Goal: Contribute content: Contribute content

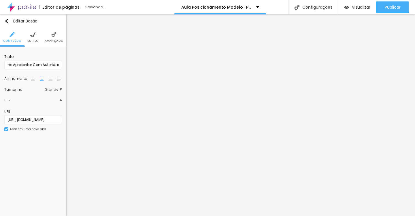
scroll to position [0, 14]
type input "Quero entender Como Me Apresentar Com Autoridade"
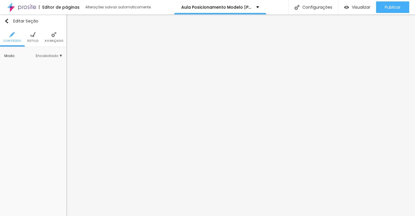
click at [30, 37] on img at bounding box center [32, 34] width 5 height 5
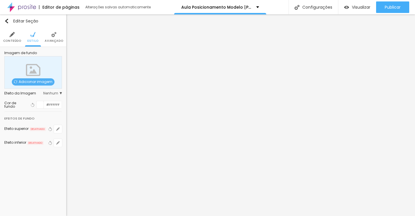
click at [40, 106] on div at bounding box center [40, 104] width 7 height 7
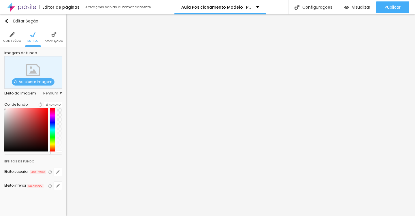
drag, startPoint x: 21, startPoint y: 120, endPoint x: 1, endPoint y: 111, distance: 21.4
click at [1, 111] on div "Imagem de fundo Adicionar imagem Efeito da Imagem Nenhum Nenhum Parallax Cor de…" at bounding box center [33, 124] width 66 height 154
type input "#FFFFFF"
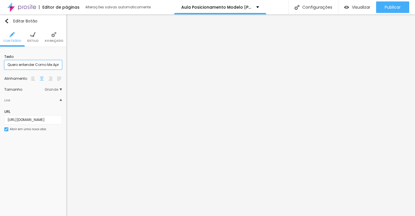
click at [50, 63] on input "Quero entender Como Me Apresentar Com Autoridade" at bounding box center [33, 64] width 58 height 9
paste input "garantir minha aula agora"
type input "Quero Garantir [PERSON_NAME] Agora!"
click at [35, 40] on span "Estilo" at bounding box center [32, 41] width 11 height 3
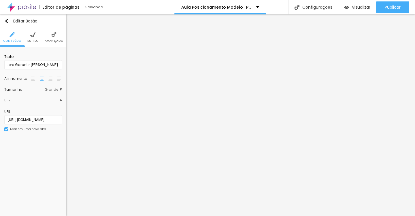
scroll to position [0, 0]
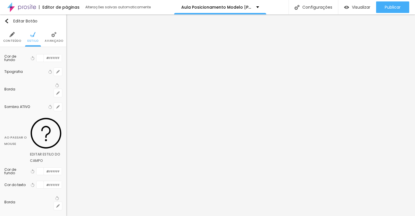
click at [41, 59] on div at bounding box center [40, 58] width 7 height 7
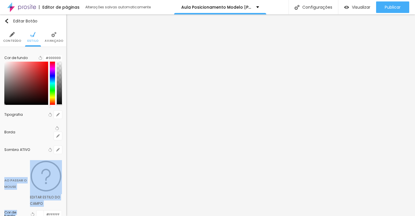
drag, startPoint x: 40, startPoint y: 91, endPoint x: 51, endPoint y: 123, distance: 33.7
click at [51, 123] on div "Cor de fundo Voltar ao padrão #000000 Tipografia Voltar ao padrão Borda Voltar …" at bounding box center [33, 155] width 66 height 217
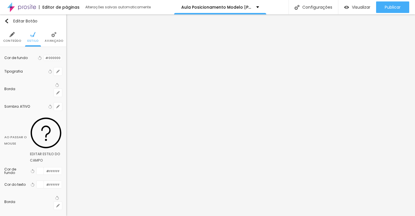
click at [44, 57] on div at bounding box center [44, 57] width 0 height 5
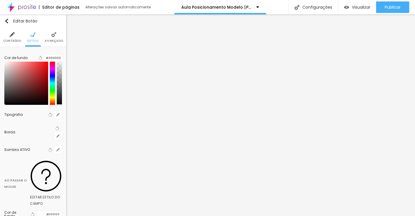
click at [51, 72] on div at bounding box center [52, 83] width 5 height 43
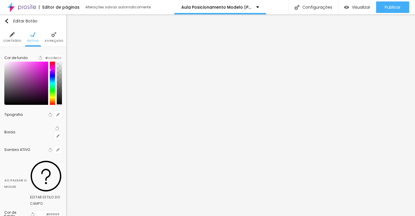
click at [44, 74] on div at bounding box center [26, 83] width 44 height 43
click at [50, 71] on div at bounding box center [50, 69] width 1 height 3
type input "#CE0EBE"
click at [44, 68] on div at bounding box center [26, 83] width 44 height 43
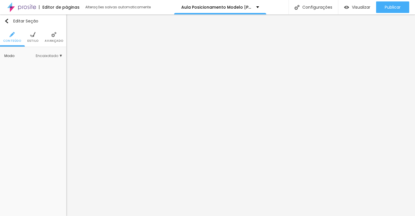
click at [29, 35] on li "Estilo" at bounding box center [32, 37] width 11 height 19
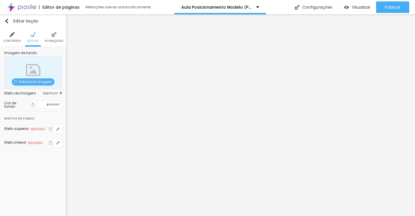
click at [41, 103] on div at bounding box center [40, 104] width 7 height 7
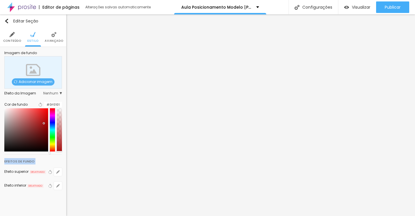
type input "#000000"
drag, startPoint x: 43, startPoint y: 123, endPoint x: 50, endPoint y: 164, distance: 41.6
click at [50, 164] on div "Editar Seção Conteúdo Estilo Avançado Imagem de fundo Adicionar imagem Efeito d…" at bounding box center [33, 115] width 66 height 202
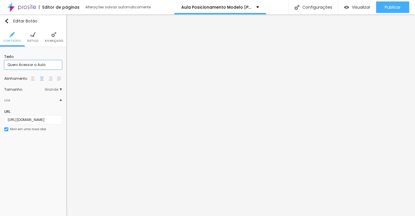
click at [54, 68] on input "Quero Acessar a Aula" at bounding box center [33, 64] width 58 height 9
paste input "Sim, quero meu acesso completo por R$47"
type input "Sim, Quero Meu Acesso Completo Por R$47"
click at [44, 65] on input "Quero Assistir AGORA Por R$47" at bounding box center [33, 64] width 58 height 9
paste input "assistir agora e começar minha transformação"
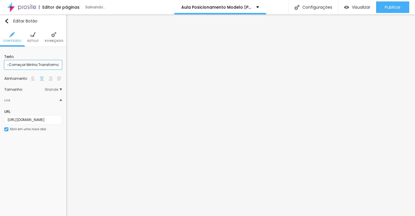
scroll to position [0, 12]
type input "Quero assistir Agora e Começar Minha Transformação!"
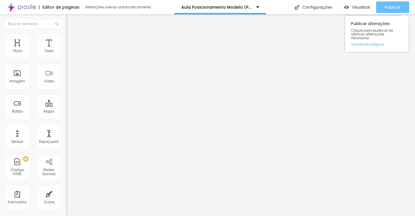
click at [391, 9] on span "Publicar" at bounding box center [393, 7] width 16 height 5
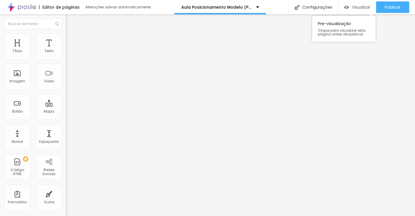
click at [354, 8] on span "Visualizar" at bounding box center [361, 7] width 18 height 5
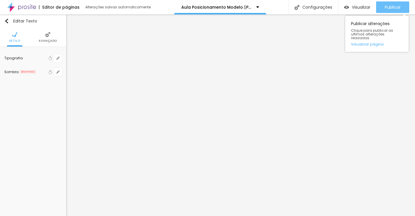
click at [394, 10] on div "Publicar" at bounding box center [393, 7] width 16 height 12
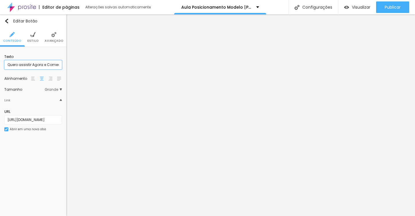
click at [56, 65] on input "Quero assistir Agora e Começar Minha Transformação!" at bounding box center [33, 64] width 58 height 9
paste input "desbloquear minha autoridade e começar agora"
type input "Quero Desbloquear Minha Autoridade e Começar Agora!"
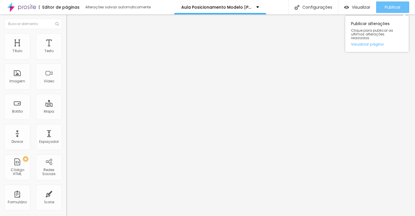
click at [391, 6] on span "Publicar" at bounding box center [393, 7] width 16 height 5
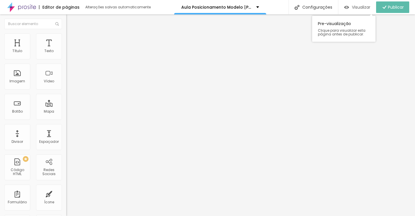
click at [359, 7] on span "Visualizar" at bounding box center [361, 7] width 18 height 5
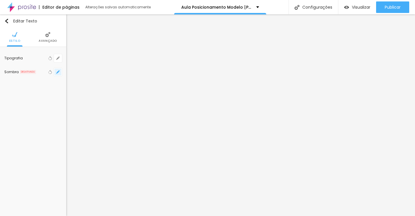
click at [61, 72] on button "button" at bounding box center [58, 72] width 8 height 8
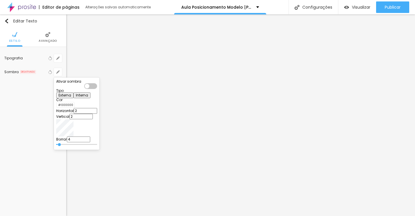
click at [97, 88] on div at bounding box center [90, 86] width 13 height 6
click at [57, 107] on div at bounding box center [57, 104] width 0 height 5
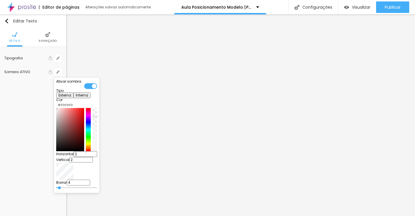
type input "#FFFFFF"
drag, startPoint x: 60, startPoint y: 116, endPoint x: 55, endPoint y: 115, distance: 4.9
click at [55, 115] on div "Ativar sombra Tipo Externa Interna Cor #FFFFFF Horizontal 2 Vertical 2 Borrar 4" at bounding box center [77, 136] width 46 height 116
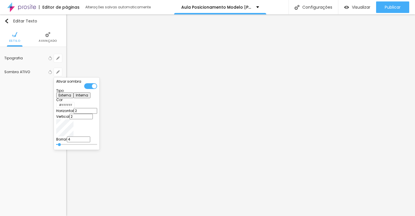
click at [97, 87] on div at bounding box center [90, 86] width 13 height 6
click at [143, 106] on div at bounding box center [207, 108] width 415 height 216
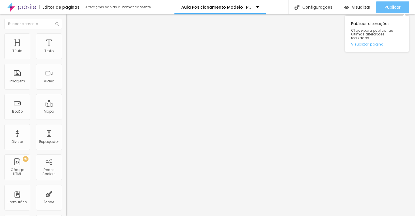
click at [387, 8] on span "Publicar" at bounding box center [393, 7] width 16 height 5
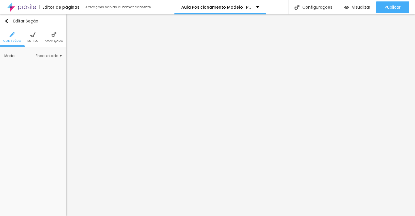
click at [33, 35] on img at bounding box center [32, 34] width 5 height 5
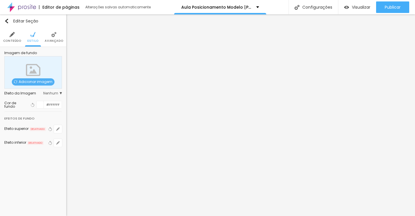
click at [42, 85] on span "Adicionar imagem" at bounding box center [33, 81] width 43 height 7
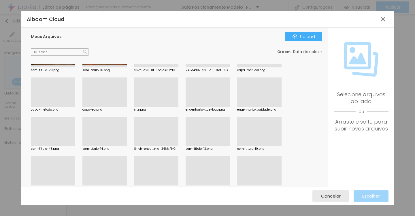
scroll to position [228, 0]
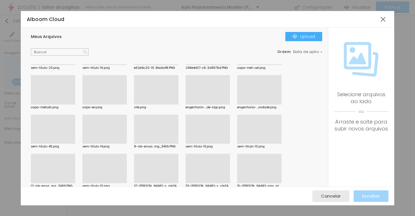
click at [115, 144] on div at bounding box center [104, 144] width 44 height 0
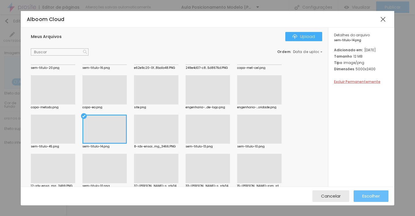
click at [370, 195] on span "Escolher" at bounding box center [372, 196] width 18 height 5
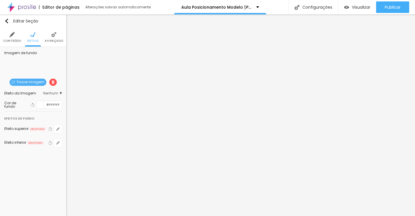
click at [60, 95] on div "Efeito da Imagem Nenhum Nenhum Parallax" at bounding box center [33, 93] width 58 height 9
click at [59, 94] on span "Nenhum" at bounding box center [52, 93] width 19 height 3
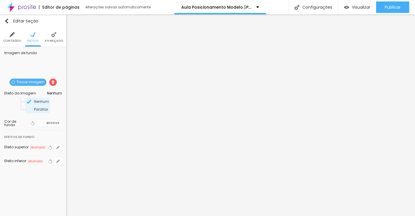
click at [42, 108] on span "Parallax" at bounding box center [41, 109] width 15 height 3
click at [39, 125] on div at bounding box center [40, 123] width 7 height 7
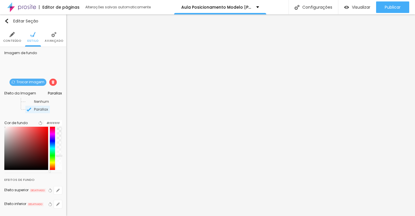
drag, startPoint x: 60, startPoint y: 146, endPoint x: 59, endPoint y: 159, distance: 13.0
click at [59, 159] on div at bounding box center [59, 148] width 5 height 43
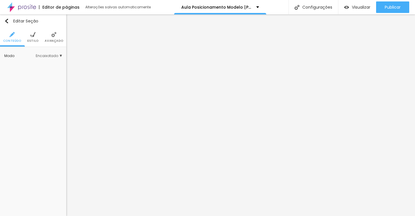
click at [32, 34] on img at bounding box center [32, 34] width 5 height 5
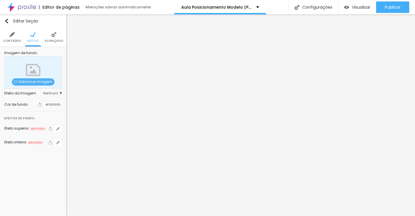
click at [51, 83] on span "Adicionar imagem" at bounding box center [33, 81] width 43 height 7
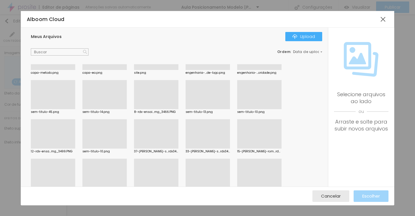
scroll to position [255, 0]
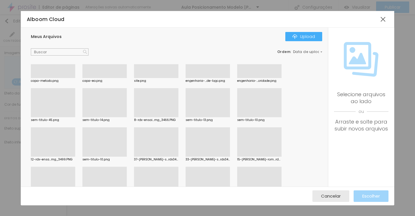
click at [102, 117] on div at bounding box center [104, 117] width 44 height 0
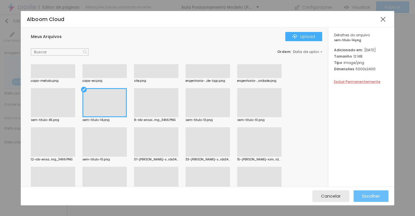
click at [364, 192] on div "Escolher" at bounding box center [372, 197] width 18 height 12
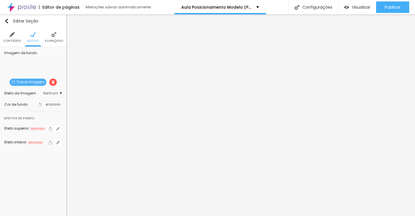
click at [59, 91] on div "Efeito da Imagem Nenhum Nenhum Parallax" at bounding box center [33, 93] width 58 height 9
click at [58, 94] on span "Nenhum" at bounding box center [52, 93] width 19 height 3
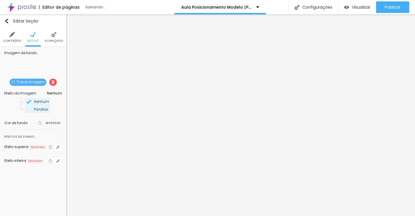
click at [45, 110] on span "Parallax" at bounding box center [41, 109] width 15 height 3
click at [44, 125] on div at bounding box center [44, 123] width 0 height 5
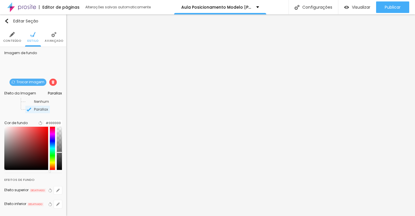
click at [57, 156] on div at bounding box center [59, 148] width 5 height 43
drag, startPoint x: 57, startPoint y: 156, endPoint x: 58, endPoint y: 162, distance: 5.5
click at [58, 159] on div at bounding box center [59, 158] width 6 height 1
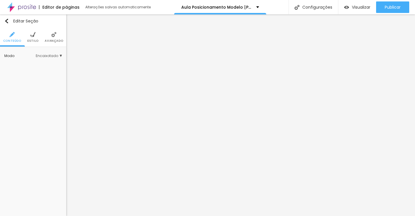
click at [33, 42] on span "Estilo" at bounding box center [32, 41] width 11 height 3
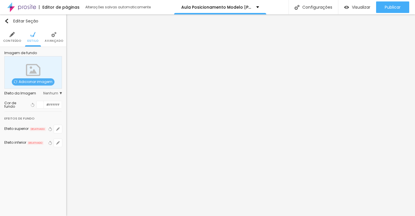
click at [50, 83] on span "Adicionar imagem" at bounding box center [33, 81] width 43 height 7
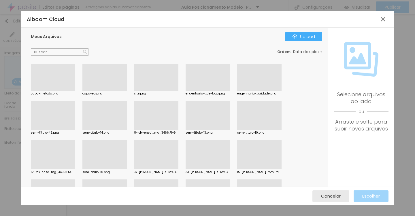
scroll to position [247, 0]
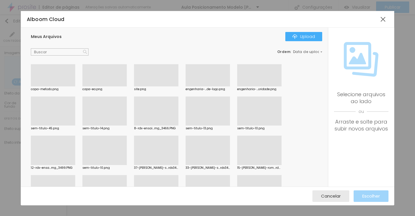
click at [119, 126] on div at bounding box center [104, 126] width 44 height 0
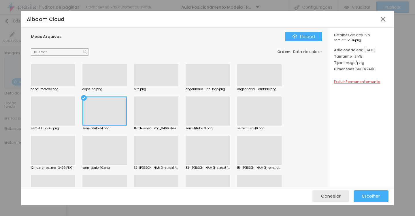
click at [374, 204] on div "Cancelar Escolher" at bounding box center [208, 196] width 374 height 19
click at [371, 195] on span "Escolher" at bounding box center [372, 196] width 18 height 5
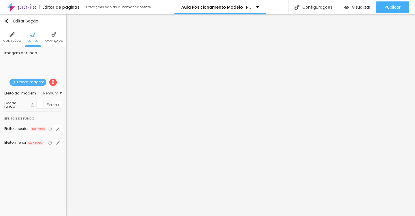
click at [42, 104] on div at bounding box center [40, 104] width 7 height 7
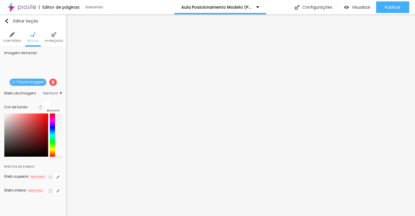
click at [58, 135] on div at bounding box center [59, 135] width 5 height 43
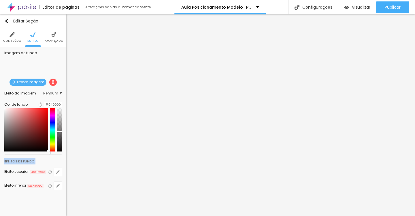
type input "#000000"
drag, startPoint x: 34, startPoint y: 144, endPoint x: 50, endPoint y: 160, distance: 22.8
click at [50, 160] on div "Editar Seção Conteúdo Estilo Avançado Imagem de fundo Trocar imagem Efeito da I…" at bounding box center [33, 115] width 66 height 202
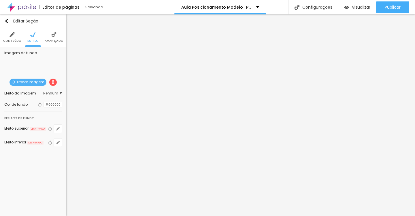
click at [44, 107] on div at bounding box center [44, 104] width 0 height 5
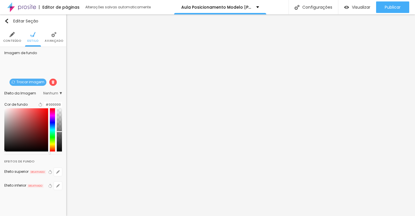
click at [59, 141] on div at bounding box center [59, 129] width 5 height 43
drag, startPoint x: 59, startPoint y: 141, endPoint x: 59, endPoint y: 145, distance: 4.6
click at [59, 142] on div at bounding box center [59, 141] width 6 height 1
click at [58, 147] on div at bounding box center [59, 129] width 5 height 43
click at [50, 90] on div "Efeito da Imagem Nenhum Nenhum Parallax" at bounding box center [33, 93] width 58 height 9
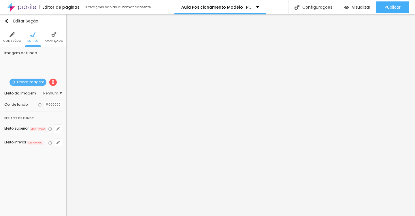
click at [50, 93] on span "Nenhum" at bounding box center [52, 93] width 19 height 3
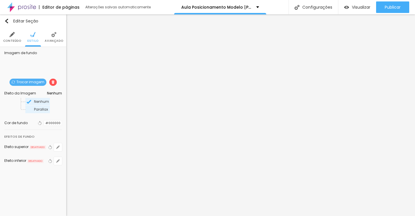
click at [47, 110] on span "Parallax" at bounding box center [41, 109] width 15 height 3
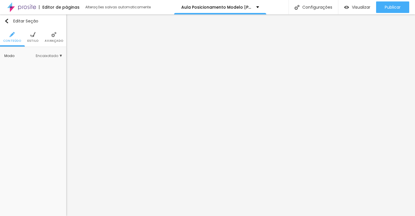
click at [33, 37] on img at bounding box center [32, 34] width 5 height 5
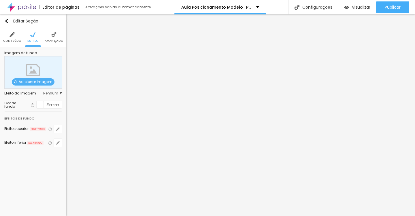
click at [38, 85] on span "Adicionar imagem" at bounding box center [33, 81] width 43 height 7
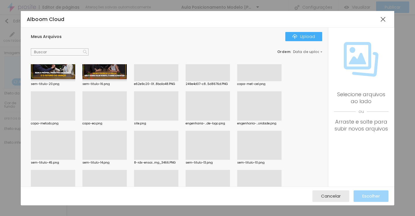
scroll to position [213, 0]
click at [110, 159] on div at bounding box center [104, 159] width 44 height 0
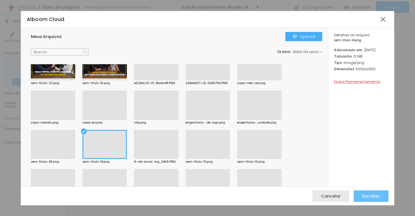
click at [367, 196] on span "Escolher" at bounding box center [372, 196] width 18 height 5
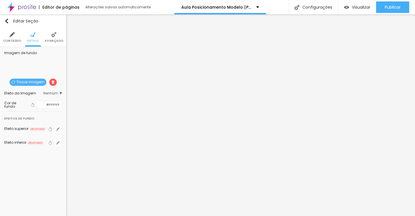
click at [41, 107] on div at bounding box center [40, 104] width 7 height 7
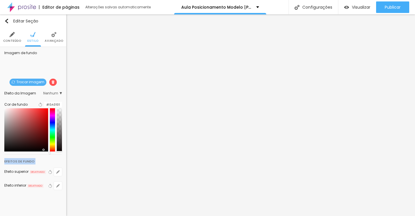
type input "#000000"
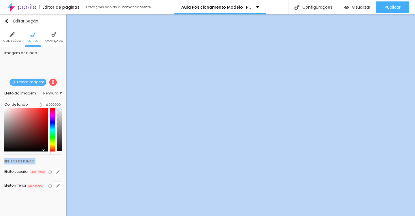
drag, startPoint x: 41, startPoint y: 149, endPoint x: 54, endPoint y: 164, distance: 20.4
click at [54, 164] on div "Editar Seção Conteúdo Estilo Avançado Imagem de fundo Trocar imagem Efeito da I…" at bounding box center [33, 115] width 66 height 202
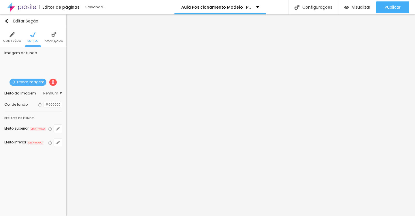
click at [41, 109] on div "Cor de fundo Voltar ao padrão #000000" at bounding box center [33, 104] width 58 height 13
click at [44, 107] on div at bounding box center [44, 104] width 0 height 5
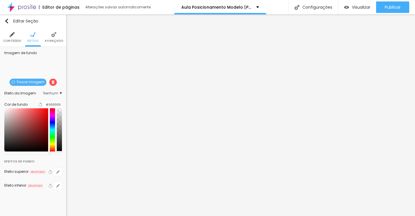
click at [58, 149] on div at bounding box center [59, 129] width 5 height 43
click at [58, 143] on div at bounding box center [59, 142] width 6 height 1
click at [50, 95] on span "Nenhum" at bounding box center [52, 93] width 19 height 3
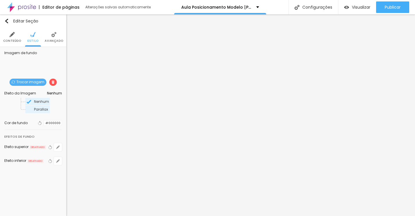
click at [46, 108] on span "Parallax" at bounding box center [41, 109] width 15 height 3
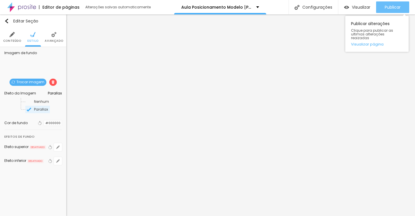
click at [401, 8] on span "Publicar" at bounding box center [393, 7] width 16 height 5
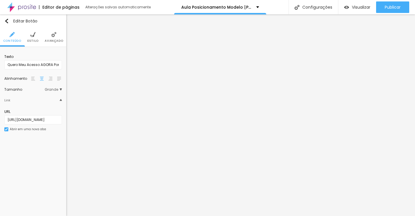
click at [36, 47] on div "Texto Quero Meu Acesso AGORA Por R$47 Alinhamento [GEOGRAPHIC_DATA] Link URL [U…" at bounding box center [33, 95] width 66 height 96
click at [33, 42] on span "Estilo" at bounding box center [32, 41] width 11 height 3
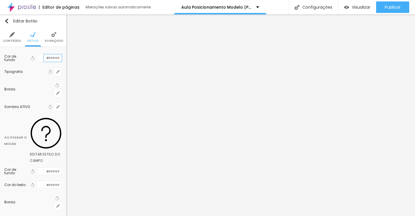
paste input "B89B44"
type input "#B89B44"
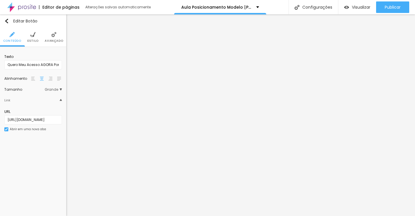
click at [33, 35] on img at bounding box center [32, 34] width 5 height 5
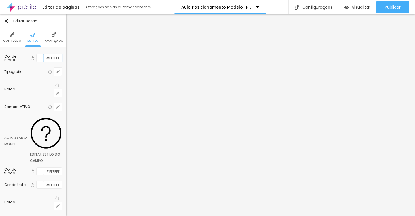
paste input "B89B44"
type input "#B89B44"
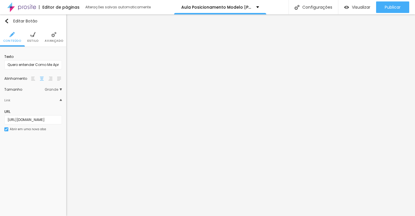
click at [30, 36] on img at bounding box center [32, 34] width 5 height 5
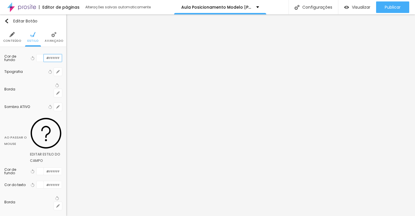
paste input "B89B44"
type input "#B89B44"
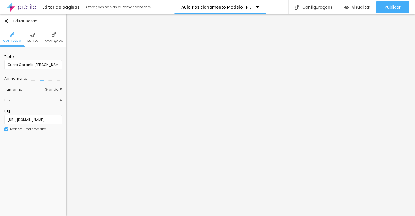
click at [34, 41] on span "Estilo" at bounding box center [32, 41] width 11 height 3
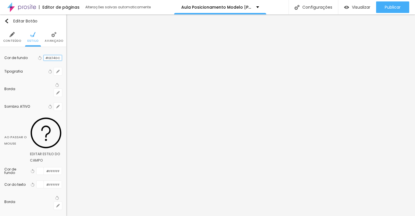
drag, startPoint x: 46, startPoint y: 57, endPoint x: 64, endPoint y: 57, distance: 18.5
click at [64, 57] on div "Cor de fundo Voltar ao padrão #EE14DC Tipografia Voltar ao padrão Borda Voltar …" at bounding box center [33, 134] width 66 height 174
paste input "B89B44"
type input "#B89B44"
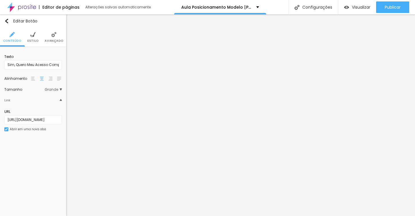
click at [36, 44] on li "Estilo" at bounding box center [32, 37] width 11 height 19
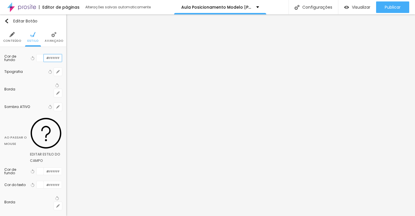
paste input "B89B44"
type input "#B89B44"
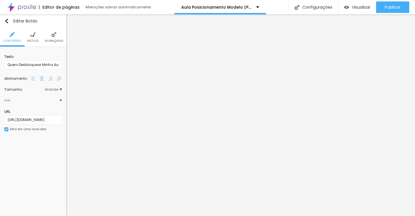
click at [33, 34] on img at bounding box center [32, 34] width 5 height 5
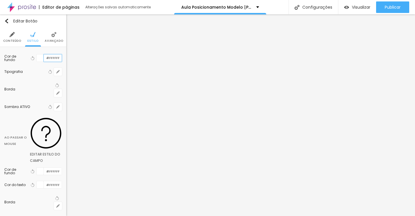
paste input "B89B44"
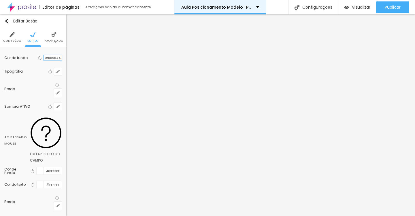
type input "#B89B44"
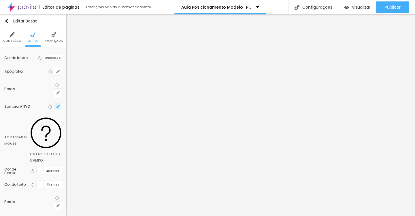
click at [58, 106] on icon "button" at bounding box center [58, 107] width 2 height 2
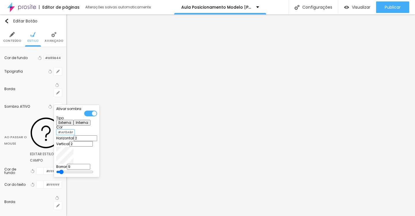
drag, startPoint x: 95, startPoint y: 135, endPoint x: 116, endPoint y: 135, distance: 21.1
click at [100, 135] on div "Ativar sombra Tipo Externa Interna Cor #AF0A6F Horizontal 2 Vertical 2 Borrar 9" at bounding box center [77, 141] width 46 height 72
paste input "887519"
type input "#887519"
click at [100, 102] on div at bounding box center [207, 108] width 415 height 216
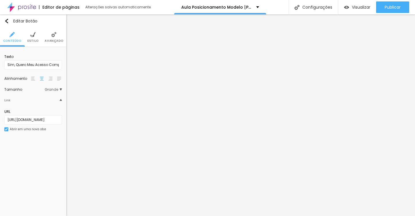
click at [33, 36] on img at bounding box center [32, 34] width 5 height 5
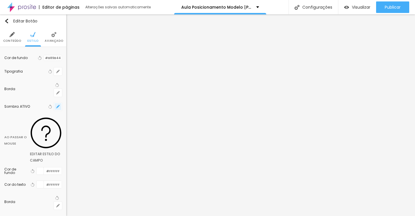
click at [59, 105] on icon "button" at bounding box center [57, 106] width 3 height 3
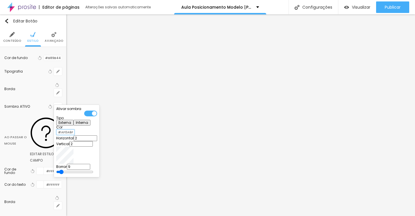
drag, startPoint x: 94, startPoint y: 136, endPoint x: 118, endPoint y: 136, distance: 24.2
click at [118, 136] on body "Editor de páginas Alterações salvas automaticamente Aula Posicionamento Modelo …" at bounding box center [207, 108] width 415 height 216
paste input "887519"
type input "#887519"
click at [140, 101] on div at bounding box center [207, 108] width 415 height 216
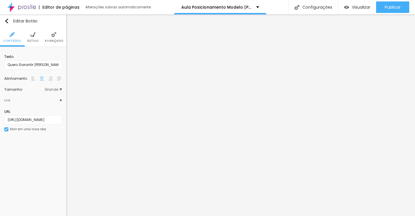
click at [30, 40] on span "Estilo" at bounding box center [32, 41] width 11 height 3
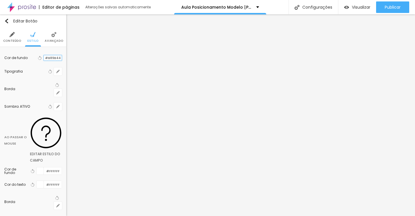
paste input "887519"
type input "#B89B44"
click at [59, 105] on icon "button" at bounding box center [57, 106] width 3 height 3
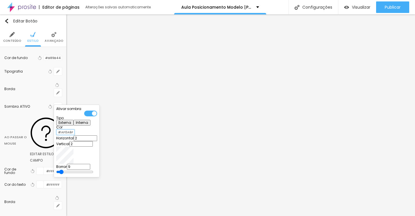
scroll to position [0, 0]
drag, startPoint x: 94, startPoint y: 136, endPoint x: 117, endPoint y: 136, distance: 23.4
click at [117, 136] on body "Editor de páginas Alterações salvas automaticamente Aula Posicionamento Modelo …" at bounding box center [207, 108] width 415 height 216
paste input "887519"
type input "#887519"
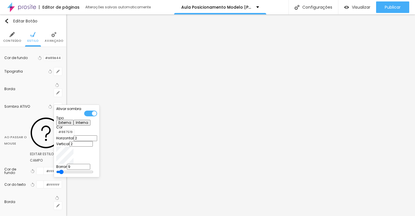
click at [138, 115] on div at bounding box center [207, 108] width 415 height 216
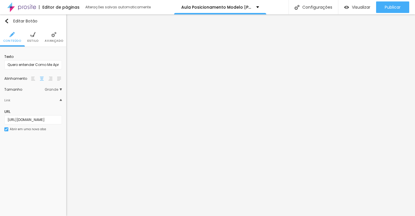
click at [31, 44] on li "Estilo" at bounding box center [32, 37] width 11 height 19
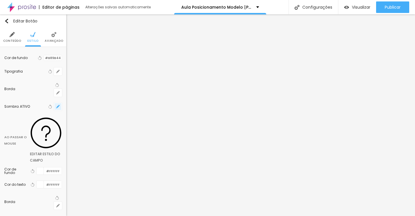
click at [60, 103] on button "button" at bounding box center [58, 107] width 8 height 8
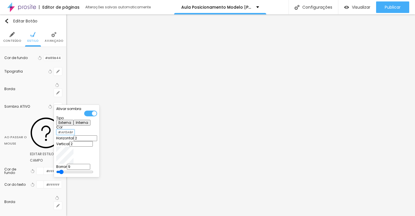
drag, startPoint x: 94, startPoint y: 135, endPoint x: 122, endPoint y: 136, distance: 28.0
click at [122, 136] on body "Editor de páginas Alterações salvas automaticamente Aula Posicionamento Modelo …" at bounding box center [207, 108] width 415 height 216
paste input "887519"
type input "#887519"
click at [122, 136] on div at bounding box center [207, 108] width 415 height 216
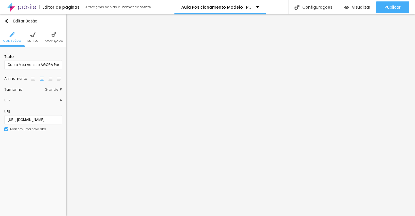
click at [37, 42] on span "Estilo" at bounding box center [32, 41] width 11 height 3
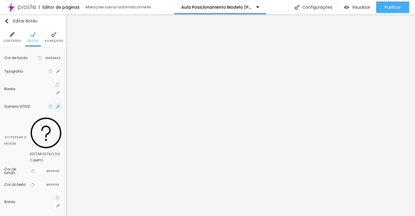
click at [61, 103] on button "button" at bounding box center [58, 107] width 8 height 8
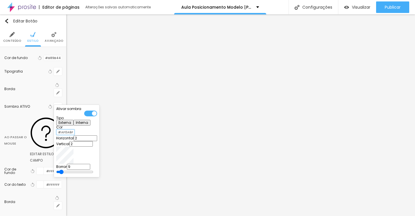
drag, startPoint x: 94, startPoint y: 136, endPoint x: 114, endPoint y: 136, distance: 19.6
click at [97, 136] on div "Ativar sombra Tipo Externa Interna Cor #AF0A6F Horizontal 2 Vertical 2 Borrar 9" at bounding box center [76, 141] width 41 height 68
paste input "887519"
type input "#887519"
click at [125, 121] on div at bounding box center [207, 108] width 415 height 216
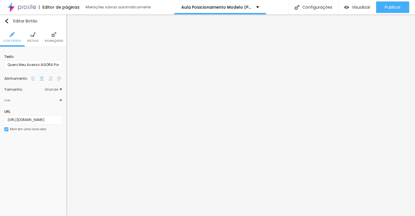
click at [34, 40] on span "Estilo" at bounding box center [32, 41] width 11 height 3
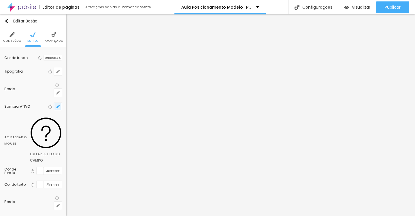
click at [57, 106] on icon "button" at bounding box center [58, 107] width 2 height 2
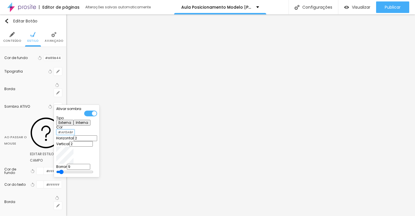
scroll to position [0, 0]
drag, startPoint x: 94, startPoint y: 136, endPoint x: 113, endPoint y: 136, distance: 19.3
click at [97, 136] on div "Ativar sombra Tipo Externa Interna Cor #AF0A6F Horizontal 2 Vertical 2 Borrar 9" at bounding box center [76, 141] width 41 height 68
paste input "887519"
type input "#887519"
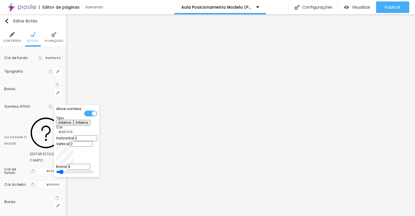
click at [144, 152] on div at bounding box center [207, 108] width 415 height 216
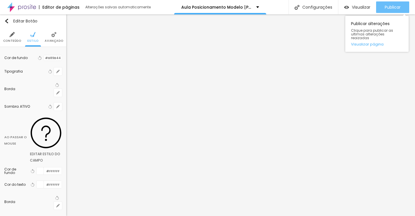
click at [394, 12] on div "Publicar" at bounding box center [393, 7] width 16 height 12
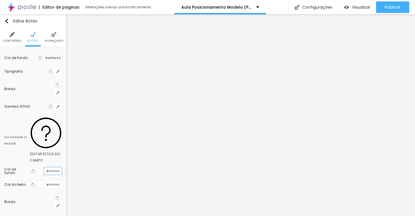
drag, startPoint x: 46, startPoint y: 125, endPoint x: 65, endPoint y: 124, distance: 18.5
click at [65, 124] on div "Cor de fundo Voltar ao padrão #B89B44 Tipografia Voltar ao padrão Borda Voltar …" at bounding box center [33, 134] width 66 height 174
paste input "A17E1E"
type input "#A17E1E"
click at [40, 181] on div at bounding box center [40, 184] width 7 height 7
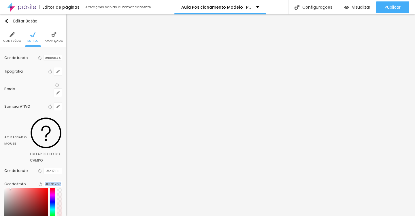
type input "#FFFFFF"
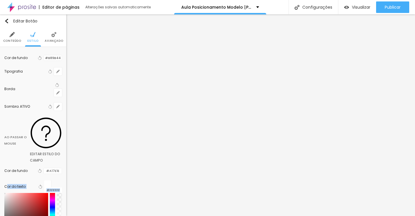
drag, startPoint x: 23, startPoint y: 153, endPoint x: 5, endPoint y: 139, distance: 22.8
click at [5, 181] on div "Cor do texto Voltar ao padrão #FFFFFF" at bounding box center [33, 209] width 58 height 56
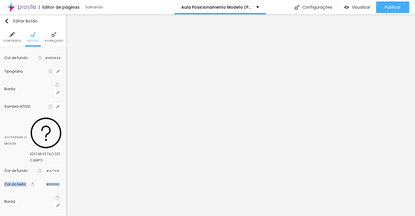
click at [25, 199] on div "Editar Botão Conteúdo Estilo Avançado Cor de fundo Voltar ao padrão #B89B44 Tip…" at bounding box center [33, 115] width 66 height 202
click at [57, 73] on icon "button" at bounding box center [57, 71] width 3 height 3
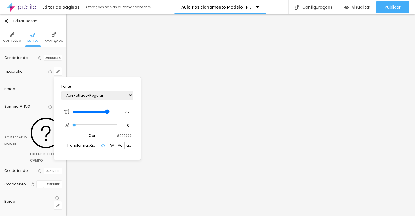
click at [115, 138] on div at bounding box center [115, 135] width 0 height 5
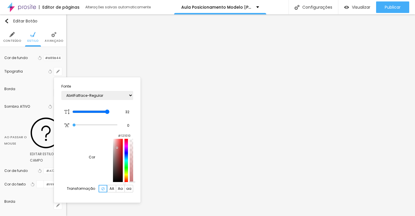
type input "#000000"
drag, startPoint x: 95, startPoint y: 154, endPoint x: 65, endPoint y: 196, distance: 51.2
click at [65, 196] on body "Editor de páginas Alterações salvas automaticamente Aula Posicionamento Modelo …" at bounding box center [207, 108] width 415 height 216
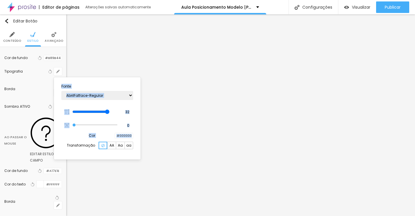
click at [146, 169] on div at bounding box center [207, 108] width 415 height 216
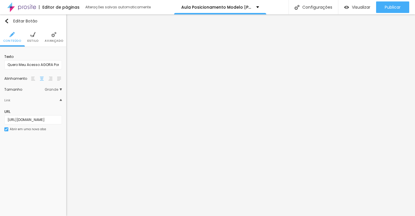
click at [35, 34] on img at bounding box center [32, 34] width 5 height 5
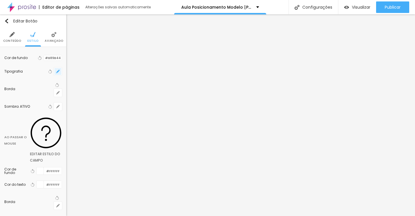
click at [58, 70] on icon "button" at bounding box center [57, 71] width 3 height 3
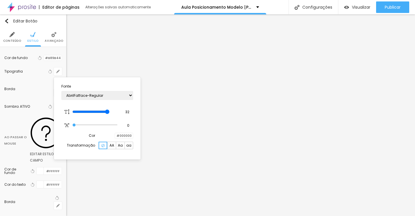
click at [115, 135] on div at bounding box center [115, 135] width 0 height 5
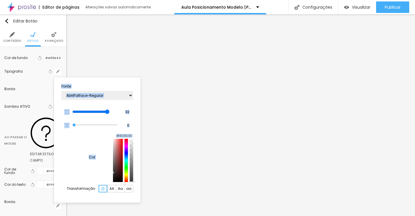
type input "#000000"
drag, startPoint x: 83, startPoint y: 156, endPoint x: 63, endPoint y: 194, distance: 42.8
click at [63, 194] on body "Editor de páginas Alterações salvas automaticamente Aula Posicionamento Modelo …" at bounding box center [207, 108] width 415 height 216
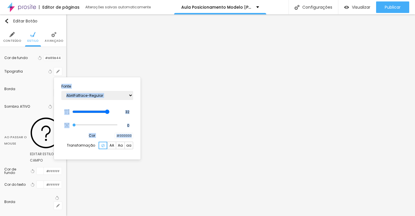
click at [72, 134] on div "Cor #000000" at bounding box center [97, 136] width 72 height 6
click at [26, 162] on div at bounding box center [207, 108] width 415 height 216
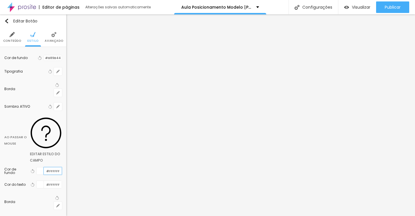
paste input "A17E1E"
type input "#A17E1E"
click at [41, 181] on div at bounding box center [40, 184] width 7 height 7
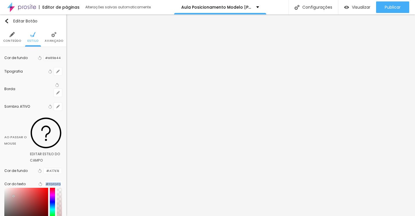
type input "#FFFFFF"
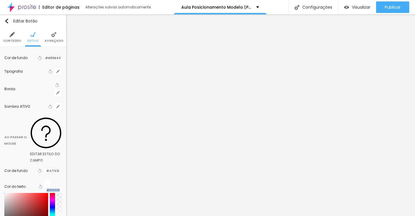
drag, startPoint x: 25, startPoint y: 157, endPoint x: 3, endPoint y: 142, distance: 25.8
click at [3, 142] on div "Cor de fundo Voltar ao padrão #B89B44 Tipografia Voltar ao padrão Borda Voltar …" at bounding box center [33, 158] width 66 height 222
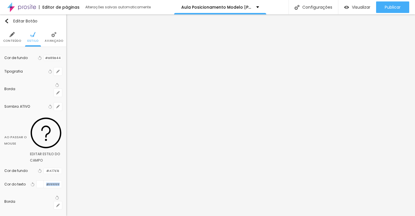
click at [24, 197] on div "Editar Botão Conteúdo Estilo Avançado Cor de fundo Voltar ao padrão #B89B44 Tip…" at bounding box center [33, 115] width 66 height 202
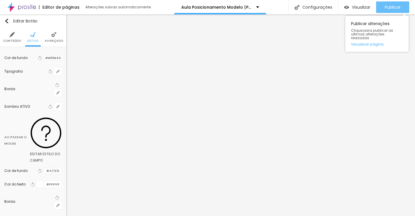
click at [384, 6] on button "Publicar" at bounding box center [392, 7] width 33 height 12
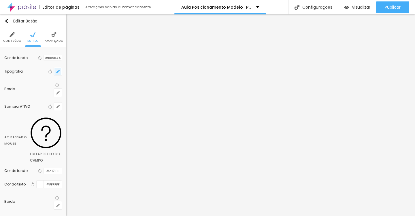
click at [56, 72] on icon "button" at bounding box center [57, 71] width 3 height 3
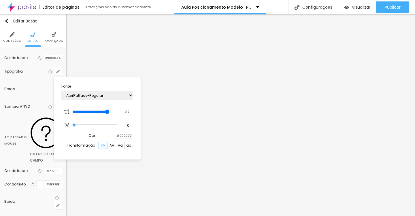
click at [115, 135] on div at bounding box center [115, 135] width 0 height 5
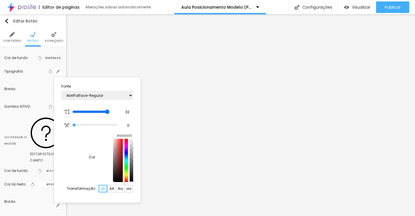
click at [115, 133] on div at bounding box center [124, 133] width 18 height 0
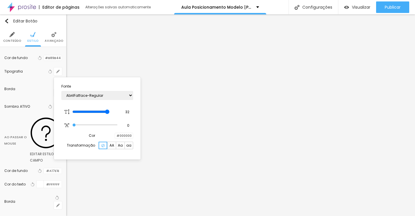
click at [115, 135] on div at bounding box center [115, 135] width 0 height 5
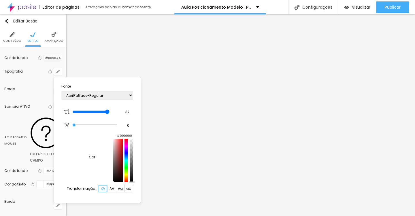
click at [115, 133] on div at bounding box center [124, 133] width 18 height 0
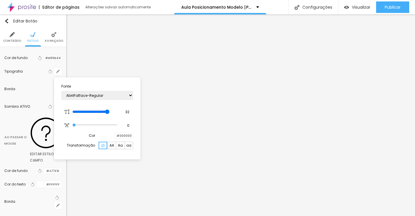
click at [151, 108] on div at bounding box center [207, 108] width 415 height 216
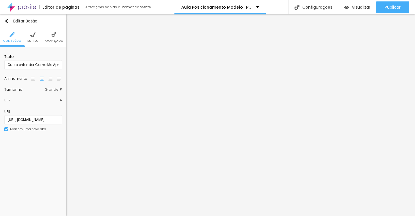
click at [28, 32] on li "Estilo" at bounding box center [32, 37] width 11 height 19
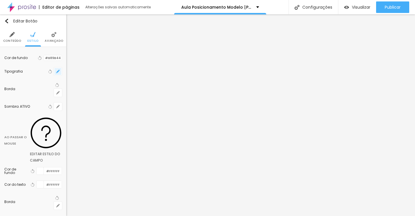
click at [58, 71] on icon "button" at bounding box center [57, 71] width 3 height 3
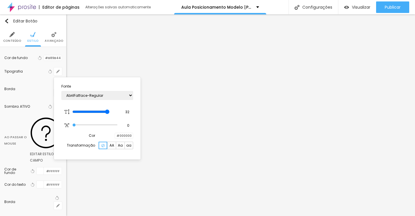
click at [115, 134] on div at bounding box center [115, 135] width 0 height 5
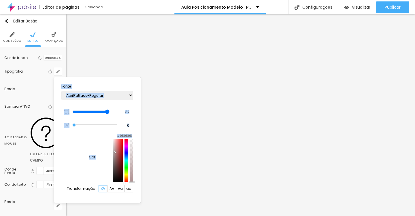
type input "#000000"
drag, startPoint x: 89, startPoint y: 153, endPoint x: 60, endPoint y: 210, distance: 63.5
click at [60, 210] on body "Editor de páginas Salvando... Aula Posicionamento Modelo [PERSON_NAME] Configur…" at bounding box center [207, 108] width 415 height 216
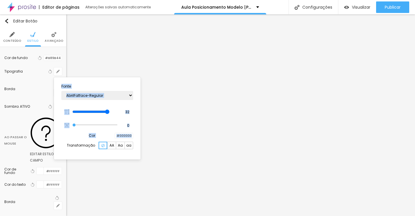
click at [146, 113] on div at bounding box center [207, 108] width 415 height 216
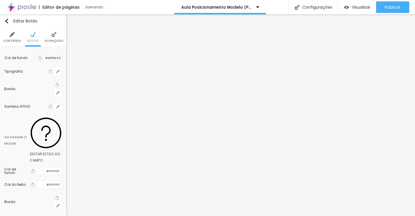
click at [39, 168] on div at bounding box center [40, 171] width 7 height 7
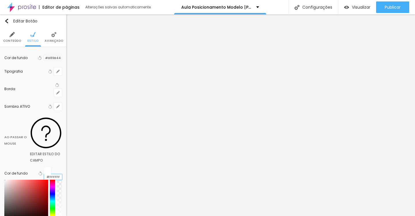
drag, startPoint x: 60, startPoint y: 123, endPoint x: 36, endPoint y: 123, distance: 24.5
click at [37, 167] on div "Voltar ao padrão #FFFFFF" at bounding box center [49, 173] width 25 height 13
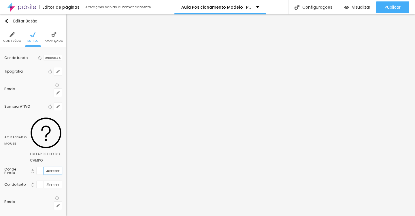
paste input "A17E1E"
type input "#A17E1E"
click at [39, 181] on div at bounding box center [40, 184] width 7 height 7
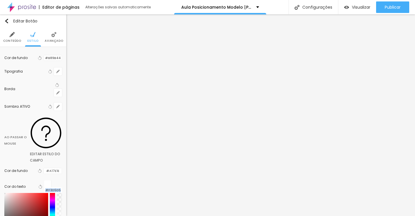
type input "#FFFFFF"
drag, startPoint x: 20, startPoint y: 152, endPoint x: 2, endPoint y: 139, distance: 22.4
click at [2, 139] on div "Cor de fundo Voltar ao padrão #B89B44 Tipografia Voltar ao padrão Borda Voltar …" at bounding box center [33, 158] width 66 height 222
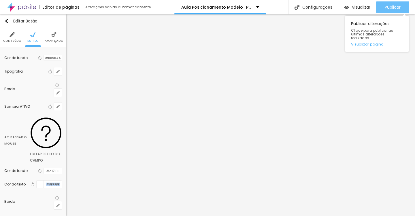
click at [393, 9] on span "Publicar" at bounding box center [393, 7] width 16 height 5
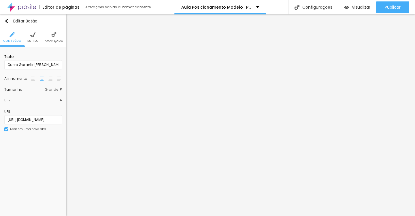
click at [35, 41] on span "Estilo" at bounding box center [32, 41] width 11 height 3
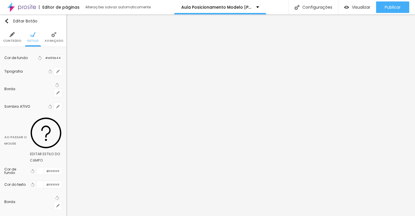
click at [58, 65] on div "Tipografia Voltar ao padrão" at bounding box center [33, 72] width 58 height 14
click at [58, 69] on button "button" at bounding box center [58, 71] width 8 height 8
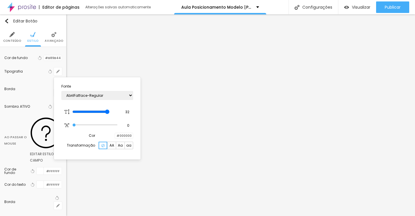
click at [115, 138] on div at bounding box center [115, 135] width 0 height 5
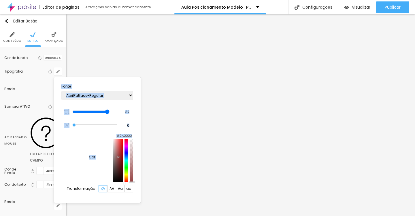
type input "#000000"
drag, startPoint x: 101, startPoint y: 162, endPoint x: 66, endPoint y: 203, distance: 54.4
click at [66, 203] on body "Editor de páginas Alterações salvas automaticamente Aula Posicionamento Modelo …" at bounding box center [207, 108] width 415 height 216
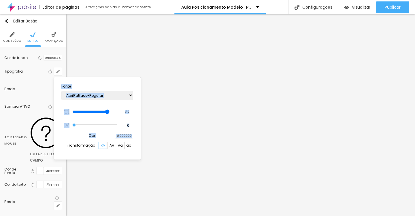
click at [51, 123] on div at bounding box center [207, 108] width 415 height 216
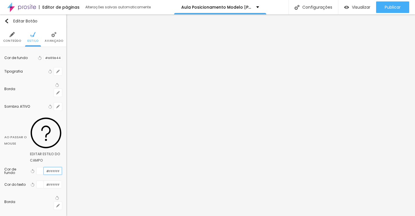
paste input "A17E1E"
type input "#A17E1E"
click at [39, 181] on div at bounding box center [40, 184] width 7 height 7
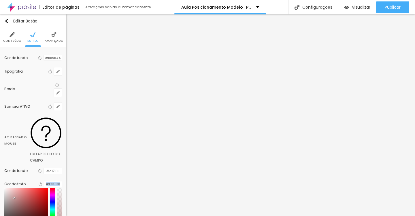
type input "#FFFFFF"
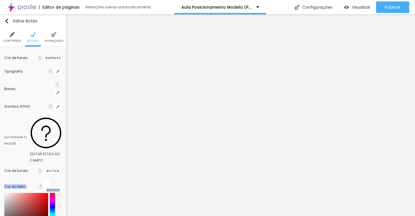
drag, startPoint x: 18, startPoint y: 155, endPoint x: 2, endPoint y: 138, distance: 22.4
click at [2, 138] on div "Cor de fundo Voltar ao padrão #B89B44 Tipografia Voltar ao padrão Borda Voltar …" at bounding box center [33, 158] width 66 height 222
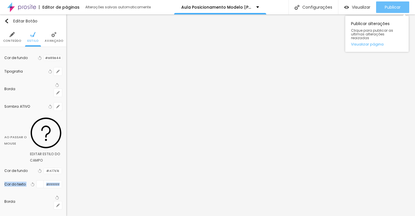
click at [391, 7] on span "Publicar" at bounding box center [393, 7] width 16 height 5
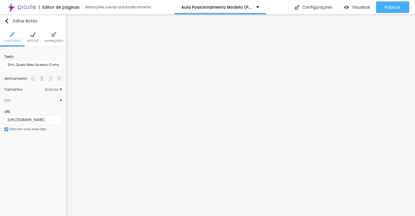
click at [34, 37] on li "Estilo" at bounding box center [32, 37] width 11 height 19
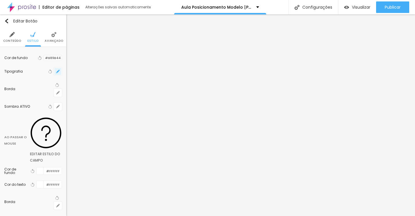
click at [55, 72] on button "button" at bounding box center [58, 71] width 8 height 8
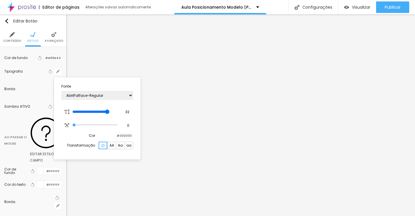
click at [115, 137] on div at bounding box center [115, 135] width 0 height 5
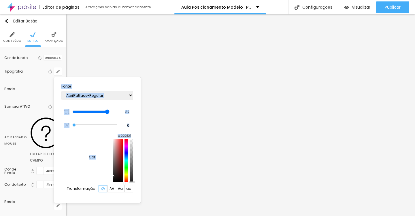
type input "#010101"
drag, startPoint x: 100, startPoint y: 152, endPoint x: 76, endPoint y: 188, distance: 43.0
click at [76, 188] on body "Editor de páginas Alterações salvas automaticamente Aula Posicionamento Modelo …" at bounding box center [207, 108] width 415 height 216
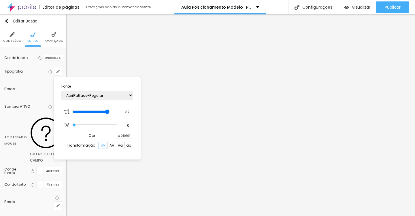
click at [29, 176] on div at bounding box center [207, 108] width 415 height 216
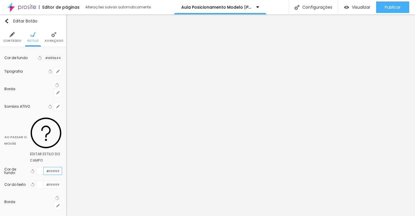
paste input "A17E1E"
type input "#A17E1E"
click at [41, 181] on div at bounding box center [40, 184] width 7 height 7
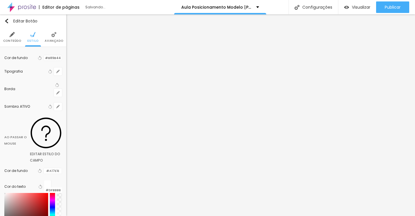
type input "#FFFFFF"
drag, startPoint x: 22, startPoint y: 154, endPoint x: 6, endPoint y: 139, distance: 21.7
click at [6, 181] on div "Cor do texto Voltar ao padrão #FFFFFF" at bounding box center [33, 209] width 58 height 56
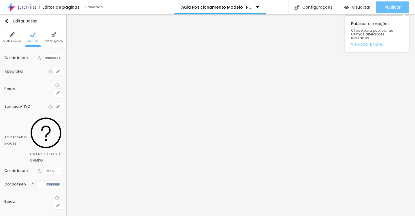
click at [382, 4] on button "Publicar" at bounding box center [392, 7] width 33 height 12
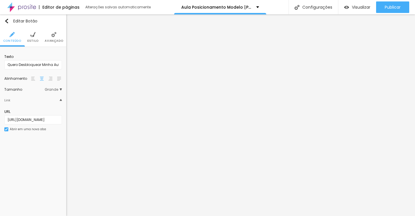
click at [32, 41] on span "Estilo" at bounding box center [32, 41] width 11 height 3
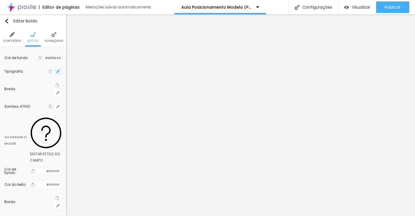
click at [57, 72] on icon "button" at bounding box center [57, 71] width 3 height 3
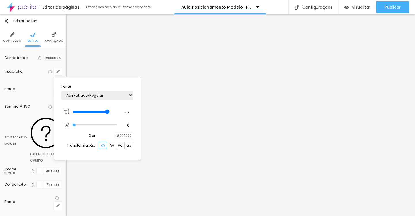
click at [115, 139] on div at bounding box center [115, 135] width 0 height 5
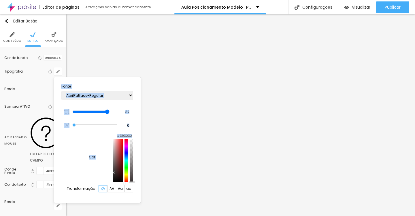
type input "#000000"
drag, startPoint x: 91, startPoint y: 150, endPoint x: 70, endPoint y: 207, distance: 60.8
click at [70, 207] on body "Editor de páginas Alterações salvas automaticamente Aula Posicionamento Modelo …" at bounding box center [207, 108] width 415 height 216
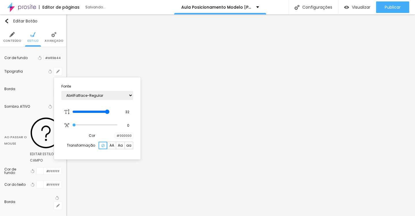
click at [30, 181] on div at bounding box center [207, 108] width 415 height 216
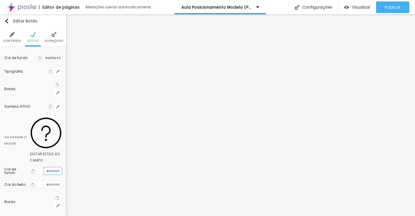
scroll to position [0, 0]
paste input "A17E1E"
type input "#A17E1E"
click at [39, 181] on div at bounding box center [40, 184] width 7 height 7
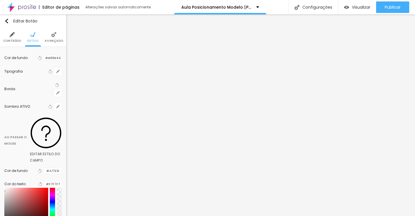
type input "#FFFFFF"
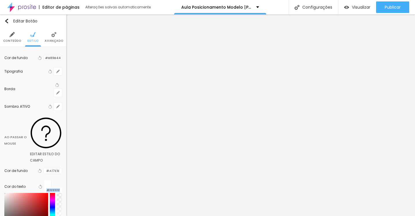
drag, startPoint x: 18, startPoint y: 154, endPoint x: 6, endPoint y: 142, distance: 17.7
click at [6, 178] on div "Cor do texto Voltar ao padrão #FFFFFF" at bounding box center [33, 209] width 58 height 62
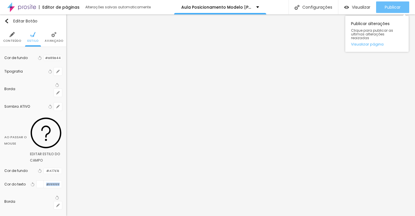
click at [399, 8] on span "Publicar" at bounding box center [393, 7] width 16 height 5
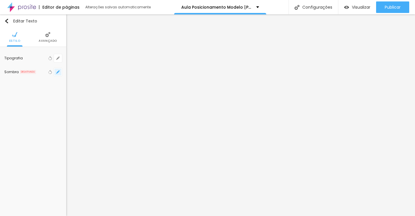
click at [59, 71] on icon "button" at bounding box center [58, 72] width 2 height 2
click at [97, 86] on div at bounding box center [90, 86] width 13 height 6
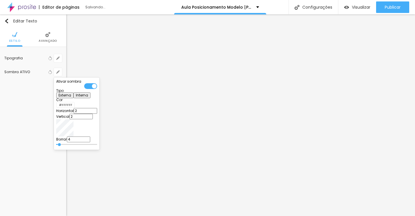
click at [57, 108] on div at bounding box center [57, 104] width 0 height 5
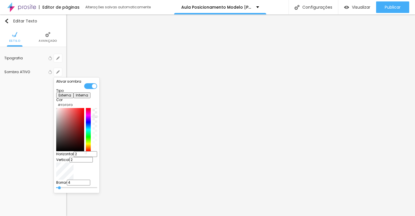
type input "#FFFFFF"
drag, startPoint x: 61, startPoint y: 130, endPoint x: 55, endPoint y: 114, distance: 17.8
click at [55, 114] on div "Ativar sombra Tipo Externa Interna Cor #FFFFFF Horizontal 2 Vertical 2 Borrar 4" at bounding box center [77, 136] width 46 height 116
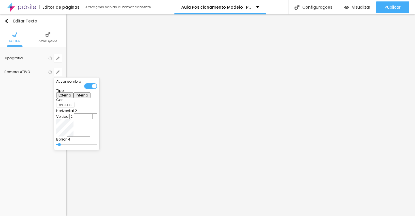
type input "19"
type input "23"
type input "26"
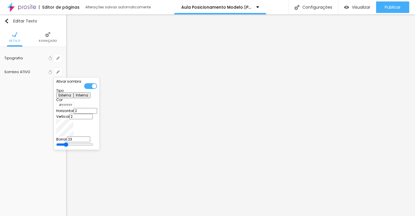
type input "26"
type input "29"
type input "32"
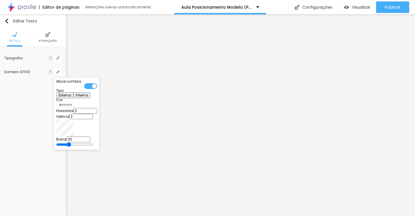
type input "35"
type input "36"
drag, startPoint x: 95, startPoint y: 143, endPoint x: 100, endPoint y: 143, distance: 5.2
type input "36"
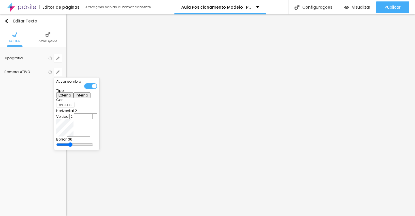
click at [93, 143] on input "range" at bounding box center [74, 144] width 37 height 5
click at [198, 134] on div at bounding box center [207, 108] width 415 height 216
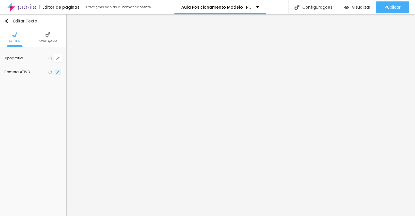
click at [58, 73] on icon "button" at bounding box center [57, 71] width 3 height 3
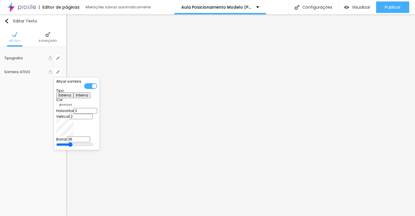
click at [97, 89] on div at bounding box center [90, 86] width 13 height 6
click at [145, 112] on div at bounding box center [207, 108] width 415 height 216
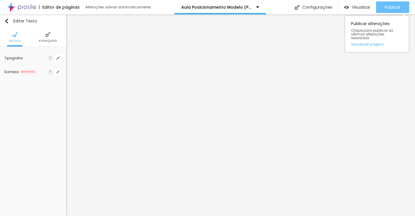
click at [390, 3] on div "Publicar" at bounding box center [393, 7] width 16 height 12
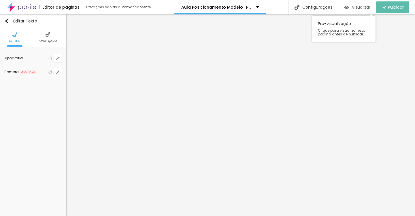
click at [354, 4] on div "Visualizar" at bounding box center [357, 7] width 26 height 12
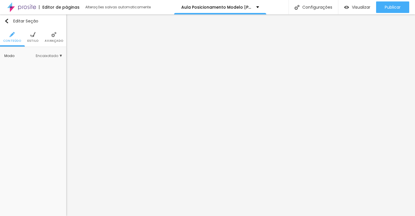
click at [59, 39] on li "Avançado" at bounding box center [54, 37] width 18 height 19
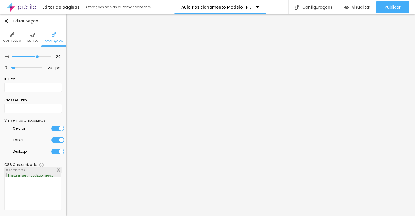
click at [33, 40] on span "Estilo" at bounding box center [32, 41] width 11 height 3
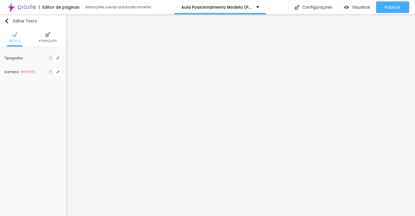
click at [50, 40] on span "Avançado" at bounding box center [48, 41] width 18 height 3
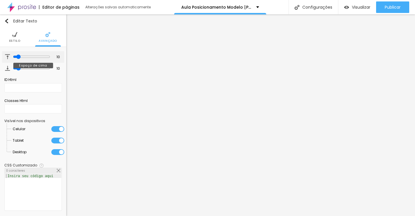
type input "7"
type input "0"
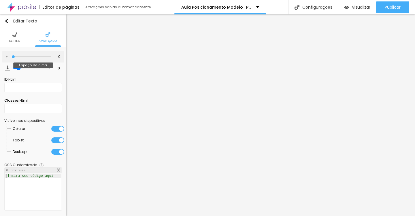
drag, startPoint x: 17, startPoint y: 57, endPoint x: 1, endPoint y: 57, distance: 15.6
click at [1, 57] on div "0 Espaço de cima 10 Espaço de baixo ID Html Classes Html Visível nos dispositiv…" at bounding box center [33, 132] width 66 height 171
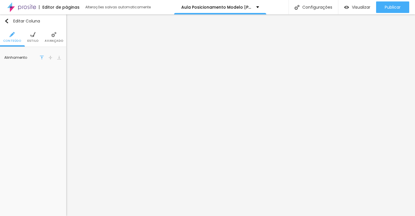
click at [62, 39] on li "Avançado" at bounding box center [54, 37] width 18 height 19
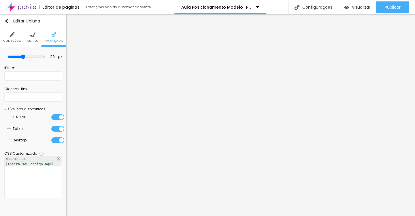
click at [33, 40] on span "Estilo" at bounding box center [32, 41] width 11 height 3
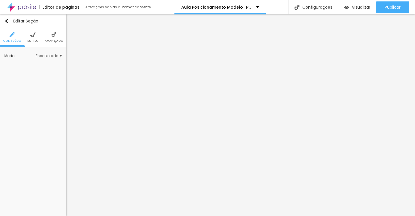
click at [55, 39] on li "Avançado" at bounding box center [54, 37] width 18 height 19
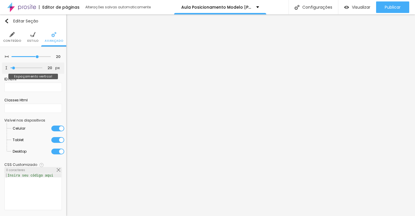
type input "0"
drag, startPoint x: 12, startPoint y: 68, endPoint x: 0, endPoint y: 70, distance: 12.5
type input "0"
click at [11, 70] on input "range" at bounding box center [27, 68] width 32 height 3
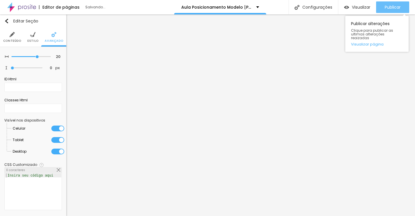
click at [392, 5] on span "Publicar" at bounding box center [393, 7] width 16 height 5
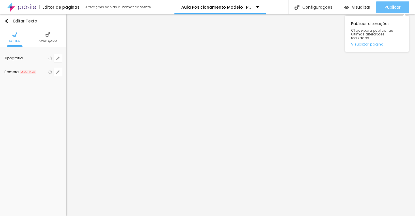
click at [385, 5] on span "Publicar" at bounding box center [393, 7] width 16 height 5
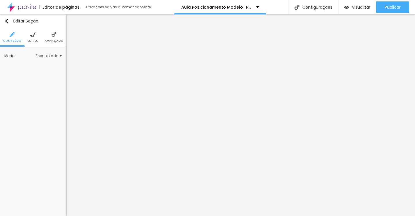
click at [59, 40] on span "Avançado" at bounding box center [54, 41] width 18 height 3
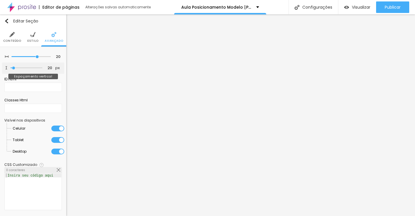
type input "0"
drag, startPoint x: 12, startPoint y: 68, endPoint x: 7, endPoint y: 69, distance: 4.4
type input "0"
click at [11, 69] on input "range" at bounding box center [27, 68] width 32 height 3
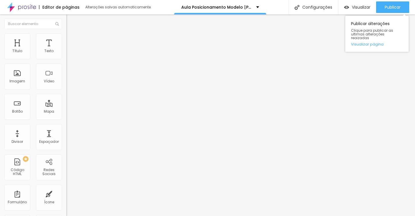
click at [386, 13] on div "Publicar alterações Clique para publicar as ultimas alterações reaizadas Visual…" at bounding box center [377, 32] width 63 height 39
click at [388, 7] on span "Publicar" at bounding box center [393, 7] width 16 height 5
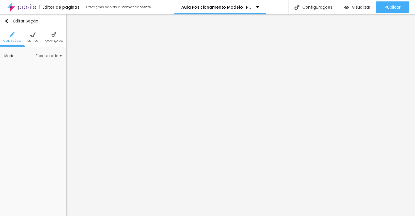
click at [57, 35] on li "Avançado" at bounding box center [54, 37] width 18 height 19
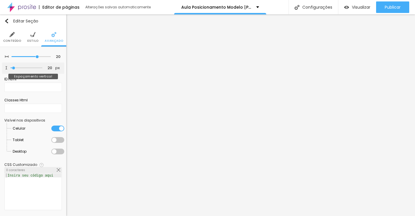
type input "0"
drag, startPoint x: 12, startPoint y: 68, endPoint x: 0, endPoint y: 69, distance: 12.4
click at [0, 69] on div "20 Espaçamento entre colunas 0 px Espaçamento vertical ID Html Classes Html Vis…" at bounding box center [33, 132] width 66 height 170
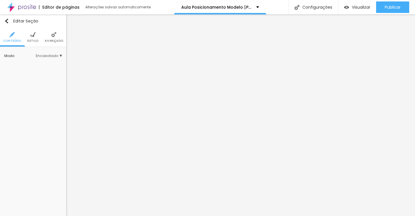
click at [55, 35] on img at bounding box center [53, 34] width 5 height 5
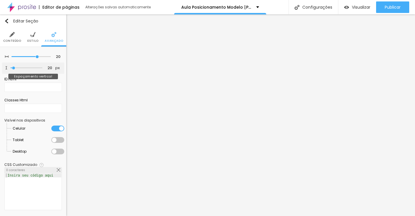
type input "0"
drag, startPoint x: 13, startPoint y: 66, endPoint x: 0, endPoint y: 66, distance: 12.7
type input "0"
click at [11, 67] on input "range" at bounding box center [27, 68] width 32 height 3
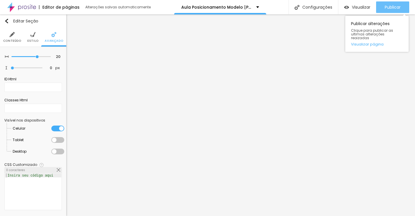
click at [382, 7] on button "Publicar" at bounding box center [392, 7] width 33 height 12
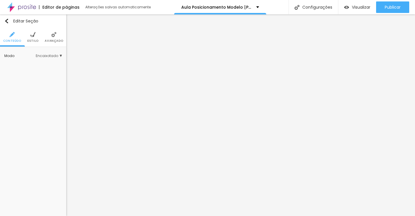
click at [58, 37] on li "Avançado" at bounding box center [54, 37] width 18 height 19
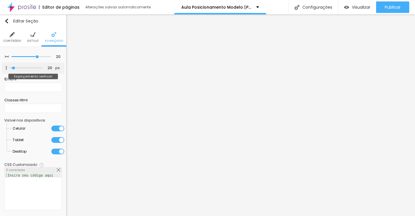
type input "0"
drag, startPoint x: 13, startPoint y: 68, endPoint x: 1, endPoint y: 70, distance: 11.6
click at [1, 70] on div "20 Espaçamento entre colunas 0 px Espaçamento vertical ID Html Classes Html Vis…" at bounding box center [33, 132] width 66 height 170
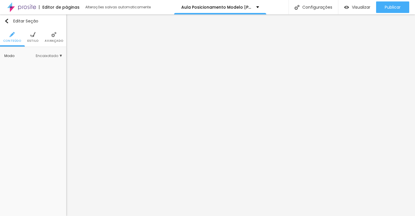
click at [54, 32] on img at bounding box center [53, 34] width 5 height 5
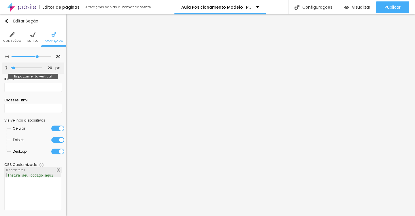
type input "0"
drag, startPoint x: 13, startPoint y: 68, endPoint x: 4, endPoint y: 68, distance: 9.2
click at [4, 68] on div "0 px Espaçamento vertical" at bounding box center [33, 68] width 62 height 11
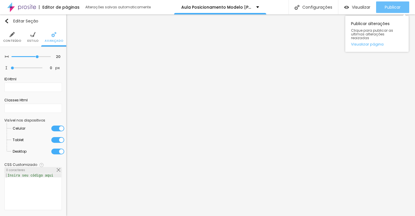
click at [402, 10] on button "Publicar" at bounding box center [392, 7] width 33 height 12
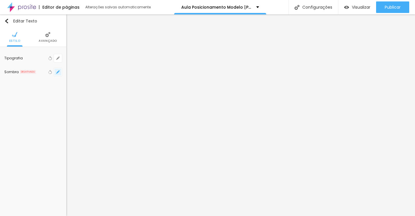
click at [59, 71] on icon "button" at bounding box center [59, 70] width 1 height 1
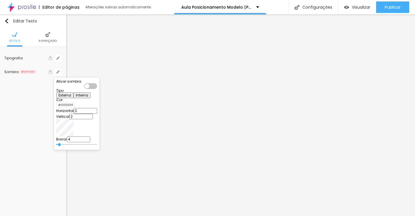
click at [57, 107] on div at bounding box center [57, 104] width 0 height 5
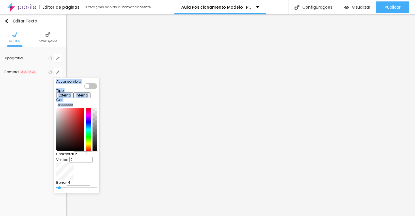
drag, startPoint x: 106, startPoint y: 136, endPoint x: 106, endPoint y: 164, distance: 27.1
click at [106, 164] on body "Editor de páginas Alterações salvas automaticamente Aula Posicionamento Modelo …" at bounding box center [207, 108] width 415 height 216
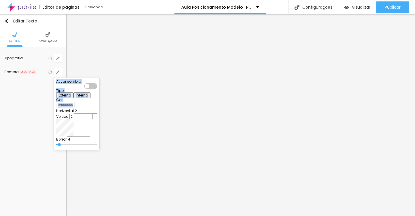
click at [97, 85] on div at bounding box center [90, 86] width 13 height 6
click at [57, 108] on div at bounding box center [57, 104] width 0 height 5
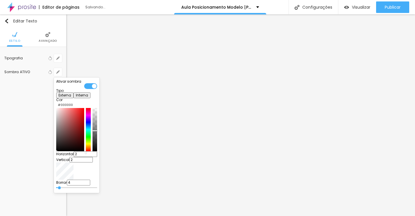
click at [97, 138] on div at bounding box center [95, 129] width 5 height 43
click at [98, 132] on div at bounding box center [95, 131] width 6 height 1
click at [147, 141] on div at bounding box center [207, 108] width 415 height 216
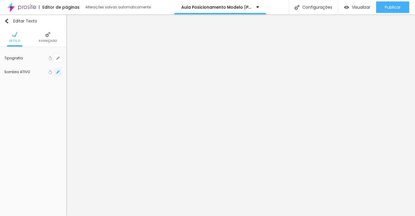
click at [57, 70] on icon "button" at bounding box center [57, 71] width 3 height 3
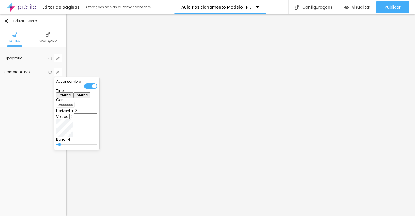
click at [57, 108] on div at bounding box center [57, 104] width 0 height 5
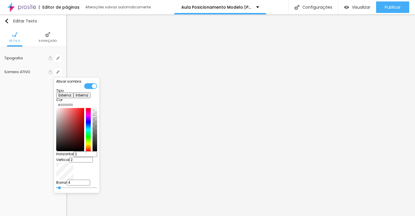
drag, startPoint x: 107, startPoint y: 138, endPoint x: 107, endPoint y: 124, distance: 14.1
click at [98, 117] on div at bounding box center [95, 116] width 6 height 1
click at [149, 139] on div at bounding box center [207, 108] width 415 height 216
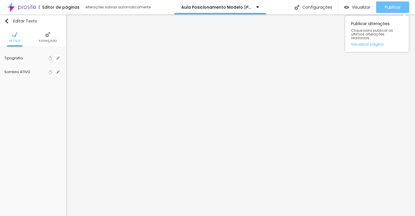
click at [402, 9] on button "Publicar" at bounding box center [392, 7] width 33 height 12
click at [390, 13] on div "Publicar" at bounding box center [393, 7] width 16 height 12
click at [391, 10] on div "Publicar" at bounding box center [393, 7] width 16 height 12
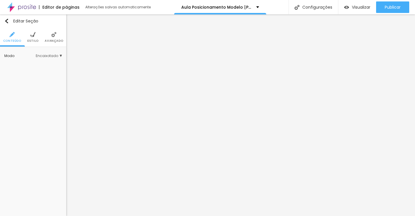
click at [63, 39] on ul "Conteúdo Estilo Avançado" at bounding box center [33, 37] width 66 height 19
click at [50, 41] on span "Avançado" at bounding box center [54, 41] width 18 height 3
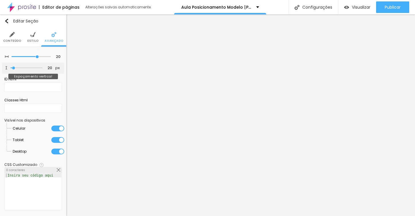
type input "1"
type input "0"
drag, startPoint x: 14, startPoint y: 68, endPoint x: 3, endPoint y: 69, distance: 11.0
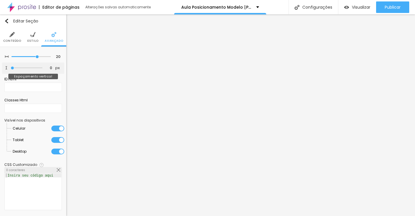
type input "0"
click at [11, 69] on input "range" at bounding box center [27, 68] width 32 height 3
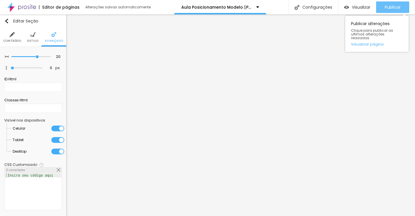
click at [397, 9] on span "Publicar" at bounding box center [393, 7] width 16 height 5
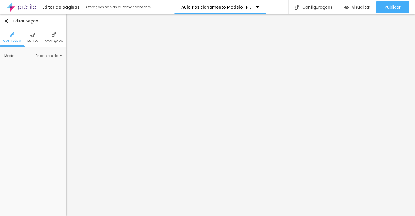
click at [50, 38] on li "Avançado" at bounding box center [54, 37] width 18 height 19
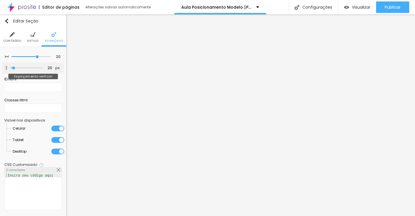
type input "8"
type input "0"
drag, startPoint x: 13, startPoint y: 68, endPoint x: 0, endPoint y: 69, distance: 13.3
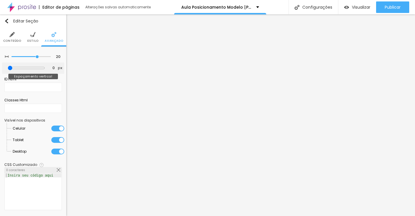
type input "0"
click at [8, 69] on input "range" at bounding box center [26, 68] width 37 height 5
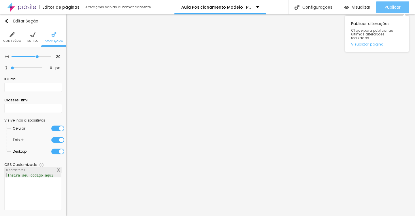
click at [393, 7] on span "Publicar" at bounding box center [393, 7] width 16 height 5
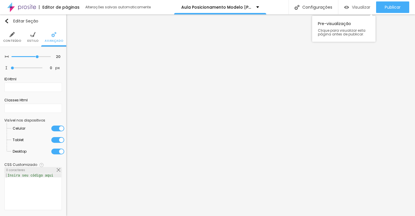
click at [364, 7] on span "Visualizar" at bounding box center [361, 7] width 18 height 5
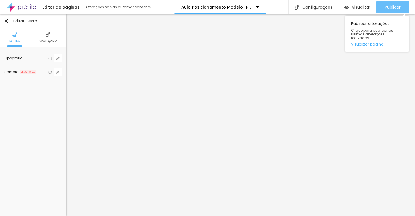
click at [385, 10] on div "Publicar" at bounding box center [393, 7] width 16 height 12
click at [391, 7] on span "Publicar" at bounding box center [393, 7] width 16 height 5
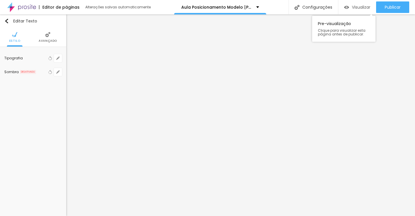
click at [359, 5] on span "Visualizar" at bounding box center [361, 7] width 18 height 5
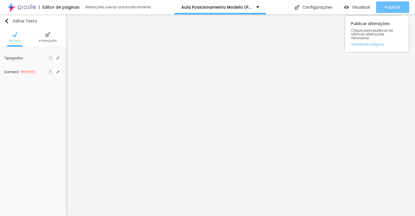
click at [388, 10] on div "Publicar" at bounding box center [393, 7] width 16 height 12
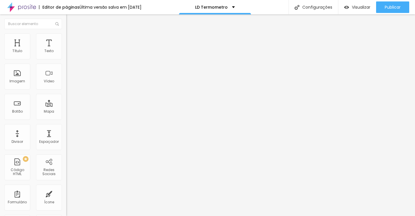
click at [66, 39] on li "Estilo" at bounding box center [99, 36] width 66 height 6
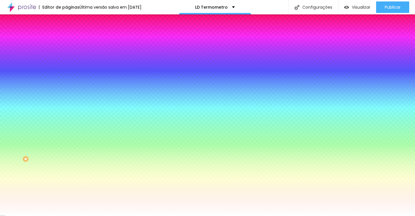
drag, startPoint x: 46, startPoint y: 56, endPoint x: 65, endPoint y: 57, distance: 19.6
click at [66, 57] on div "Cor de fundo Voltar ao padrão #B89B44 Tipografia Voltar ao padrão Borda Voltar …" at bounding box center [99, 139] width 66 height 189
click at [69, 107] on icon "button" at bounding box center [70, 108] width 3 height 3
drag, startPoint x: 93, startPoint y: 136, endPoint x: 112, endPoint y: 136, distance: 19.0
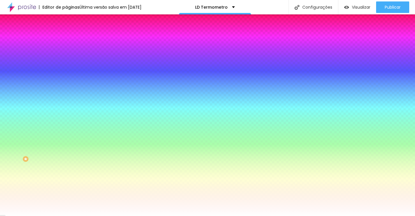
click at [11, 216] on div at bounding box center [207, 216] width 415 height 0
drag, startPoint x: 46, startPoint y: 123, endPoint x: 65, endPoint y: 123, distance: 19.9
click at [66, 123] on div "Cor de fundo Voltar ao padrão #B89B44 Tipografia Voltar ao padrão Borda Voltar …" at bounding box center [99, 139] width 66 height 189
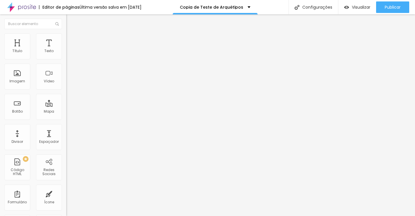
click at [66, 50] on img at bounding box center [67, 47] width 3 height 3
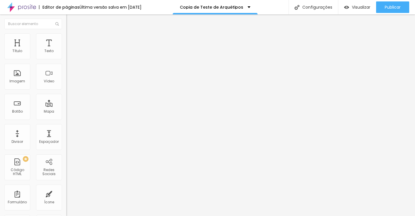
scroll to position [0, 0]
drag, startPoint x: 125, startPoint y: 177, endPoint x: 81, endPoint y: -25, distance: 206.7
click at [81, 0] on html "Editor de páginas Última versão salva em 24/04/2025 Copia de Teste de Arquétipo…" at bounding box center [207, 108] width 415 height 216
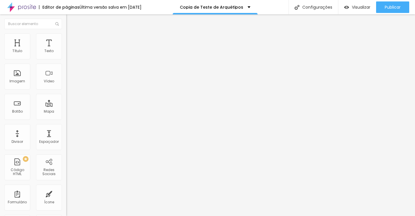
scroll to position [1584, 0]
drag, startPoint x: 108, startPoint y: 37, endPoint x: 189, endPoint y: 207, distance: 188.8
click at [66, 50] on img at bounding box center [67, 47] width 3 height 3
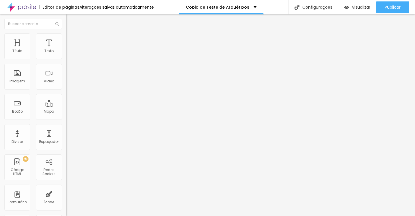
click at [66, 50] on img at bounding box center [67, 47] width 3 height 3
click at [358, 8] on span "Visualizar" at bounding box center [361, 7] width 18 height 5
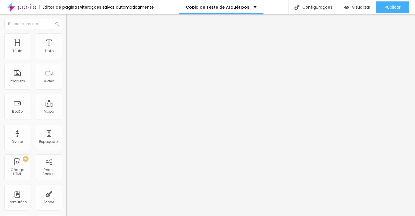
click at [66, 50] on img at bounding box center [67, 47] width 3 height 3
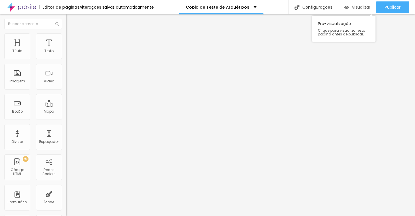
click at [357, 7] on span "Visualizar" at bounding box center [361, 7] width 18 height 5
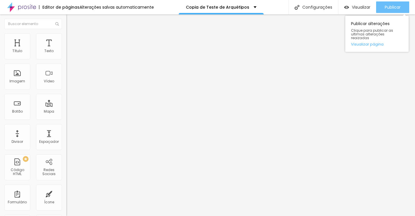
click at [387, 7] on span "Publicar" at bounding box center [393, 7] width 16 height 5
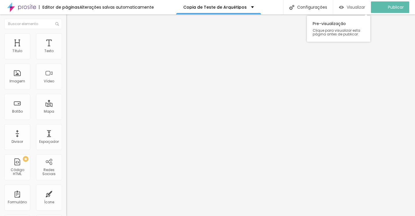
click at [349, 7] on div "Visualizar" at bounding box center [352, 7] width 26 height 5
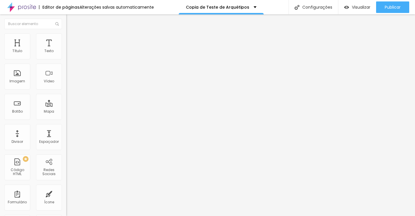
click at [66, 50] on img at bounding box center [67, 47] width 3 height 3
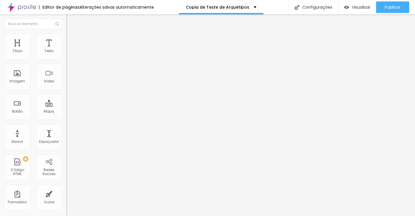
drag, startPoint x: 117, startPoint y: 62, endPoint x: 141, endPoint y: 164, distance: 104.2
click at [359, 10] on div "Visualizar" at bounding box center [357, 7] width 26 height 12
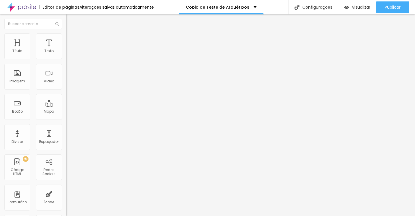
click at [66, 50] on img at bounding box center [67, 47] width 3 height 3
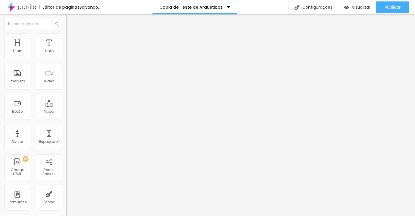
scroll to position [1730, 0]
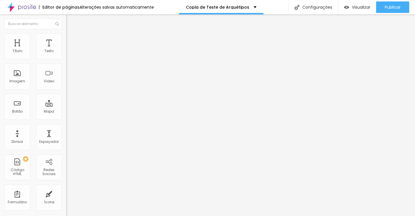
click at [66, 50] on img at bounding box center [67, 47] width 3 height 3
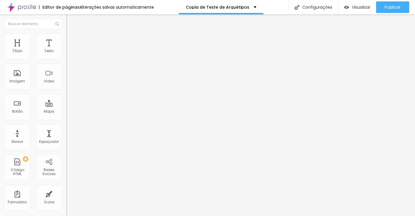
click at [66, 50] on img at bounding box center [67, 47] width 3 height 3
drag, startPoint x: 131, startPoint y: 117, endPoint x: 112, endPoint y: 115, distance: 18.2
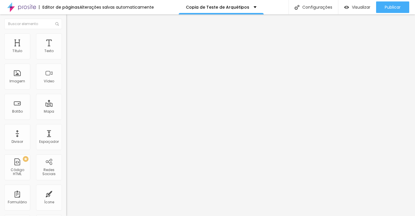
click at [363, 5] on span "Visualizar" at bounding box center [361, 7] width 18 height 5
click at [66, 50] on img at bounding box center [67, 47] width 3 height 3
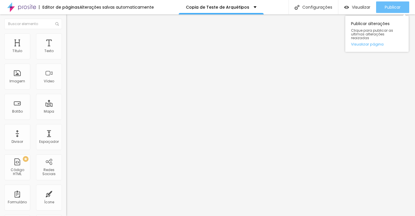
click at [382, 9] on button "Publicar" at bounding box center [392, 7] width 33 height 12
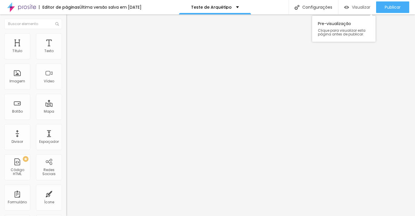
click at [359, 10] on div "Visualizar" at bounding box center [357, 7] width 26 height 12
click at [66, 50] on img at bounding box center [67, 47] width 3 height 3
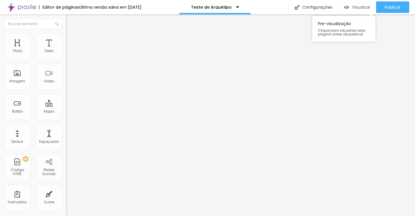
click at [364, 7] on span "Visualizar" at bounding box center [361, 7] width 18 height 5
click at [66, 50] on img at bounding box center [67, 47] width 3 height 3
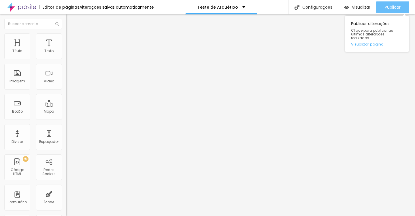
click at [390, 10] on div "Publicar" at bounding box center [393, 7] width 16 height 12
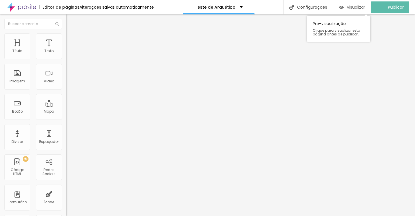
click at [359, 10] on span "Visualizar" at bounding box center [356, 7] width 18 height 5
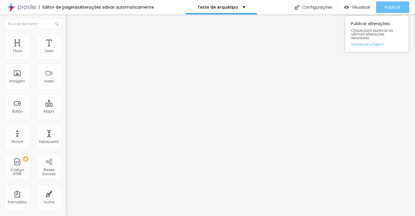
click at [392, 7] on span "Publicar" at bounding box center [393, 7] width 16 height 5
